Goal: Task Accomplishment & Management: Use online tool/utility

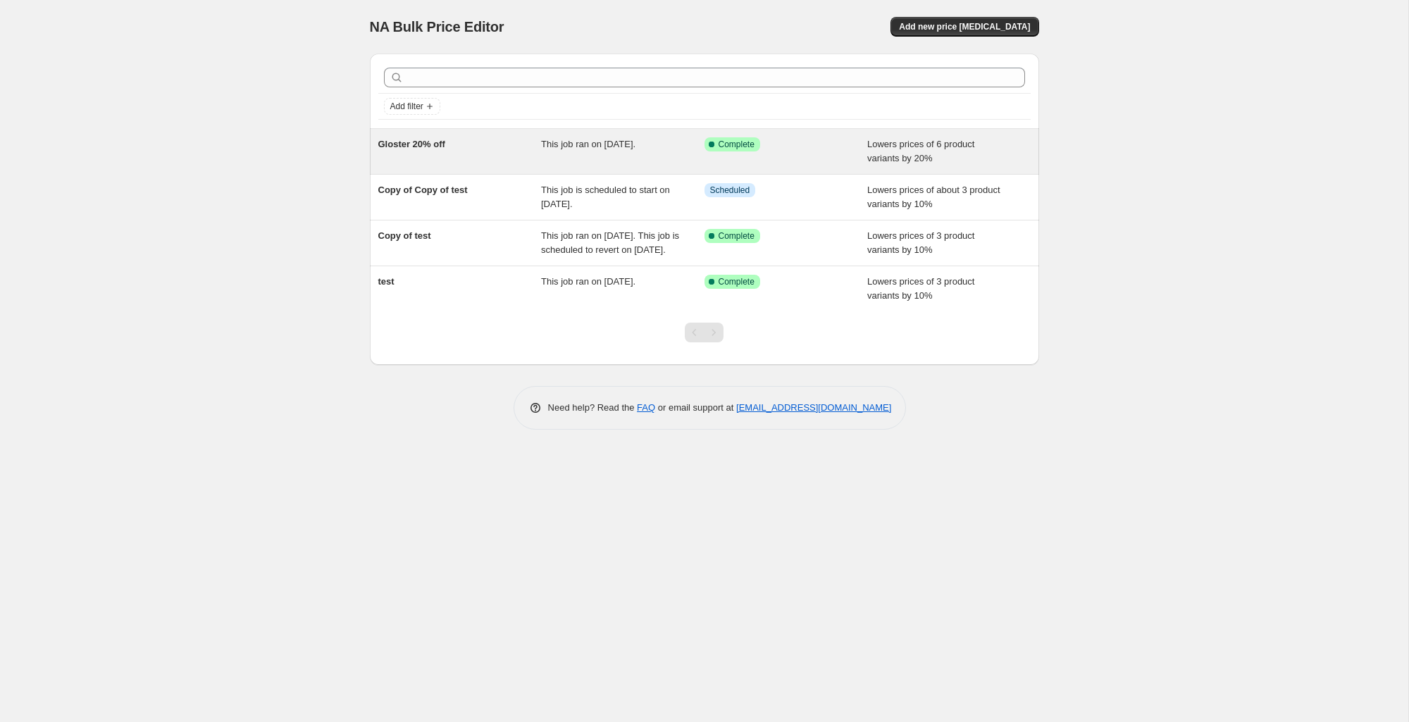
click at [516, 154] on div "Gloster 20% off" at bounding box center [459, 151] width 163 height 28
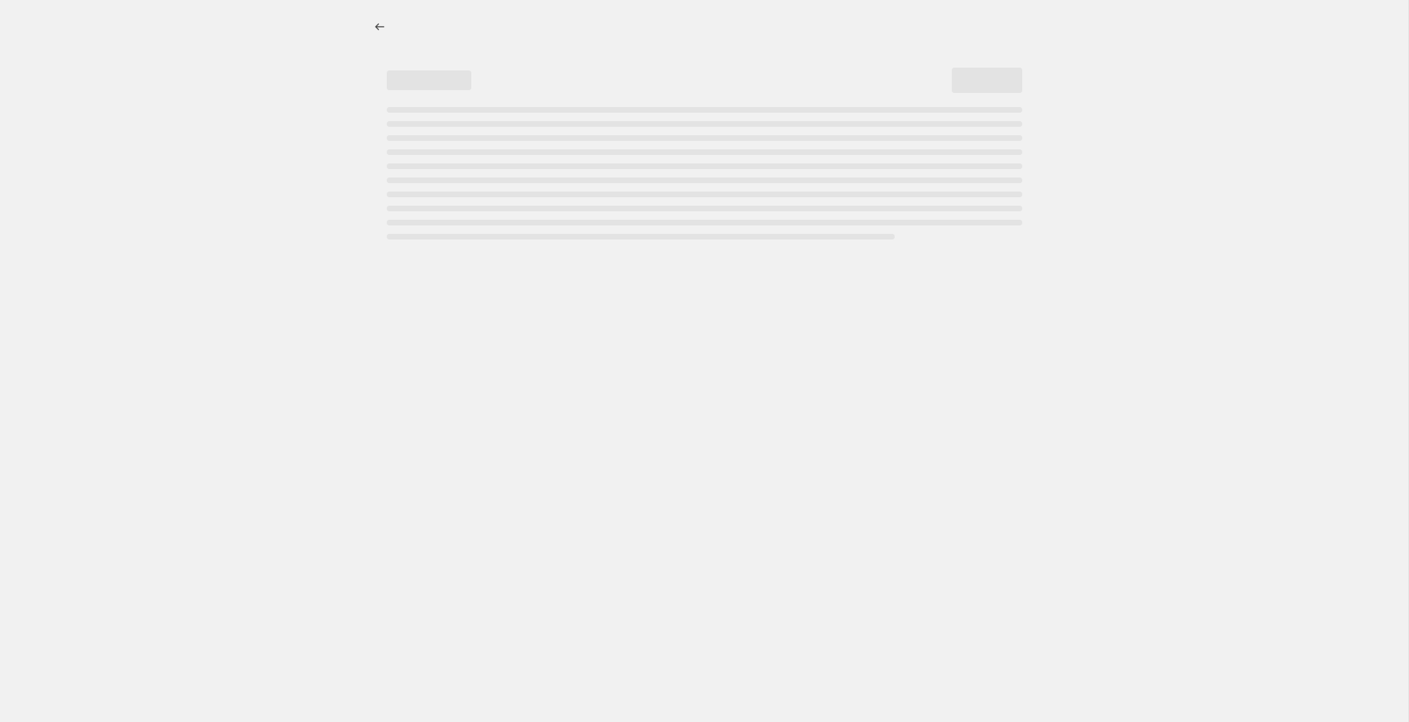
select select "percentage"
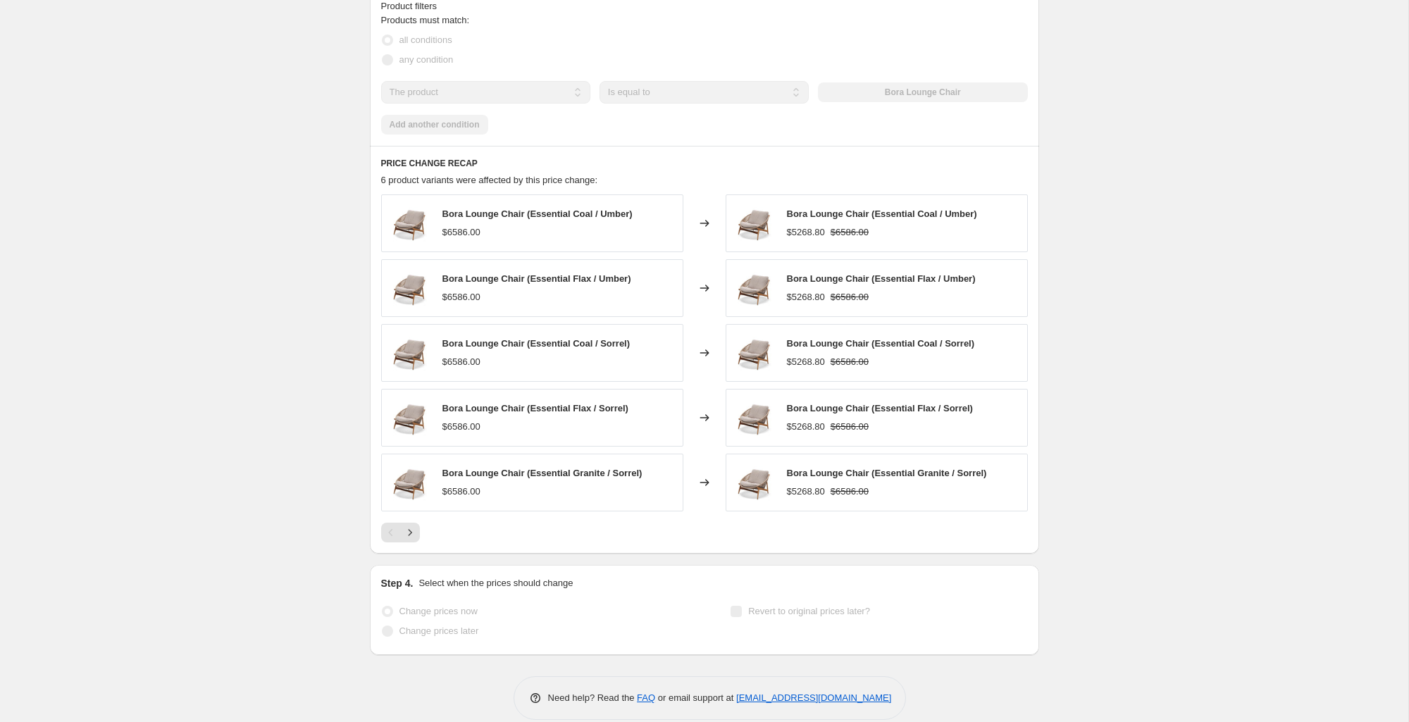
scroll to position [948, 0]
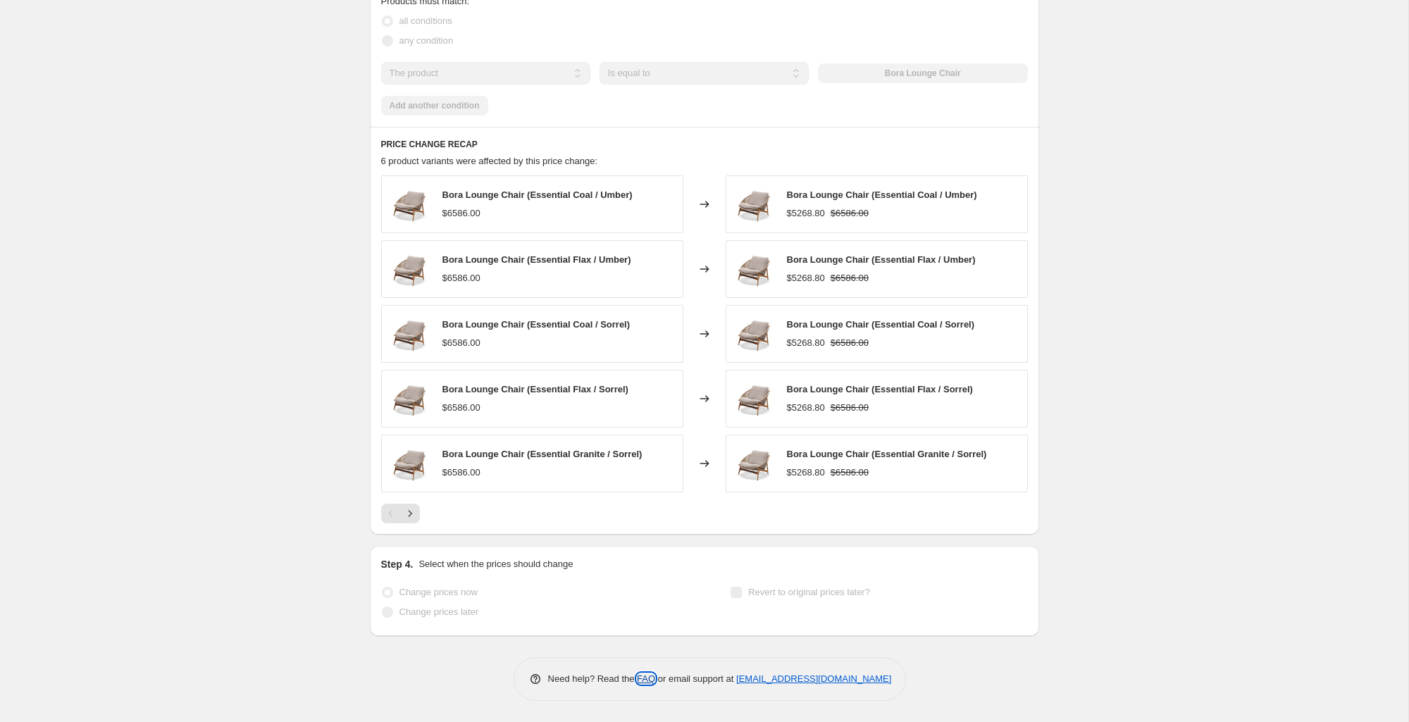
click at [637, 682] on link "FAQ" at bounding box center [646, 679] width 18 height 11
